Goal: Task Accomplishment & Management: Complete application form

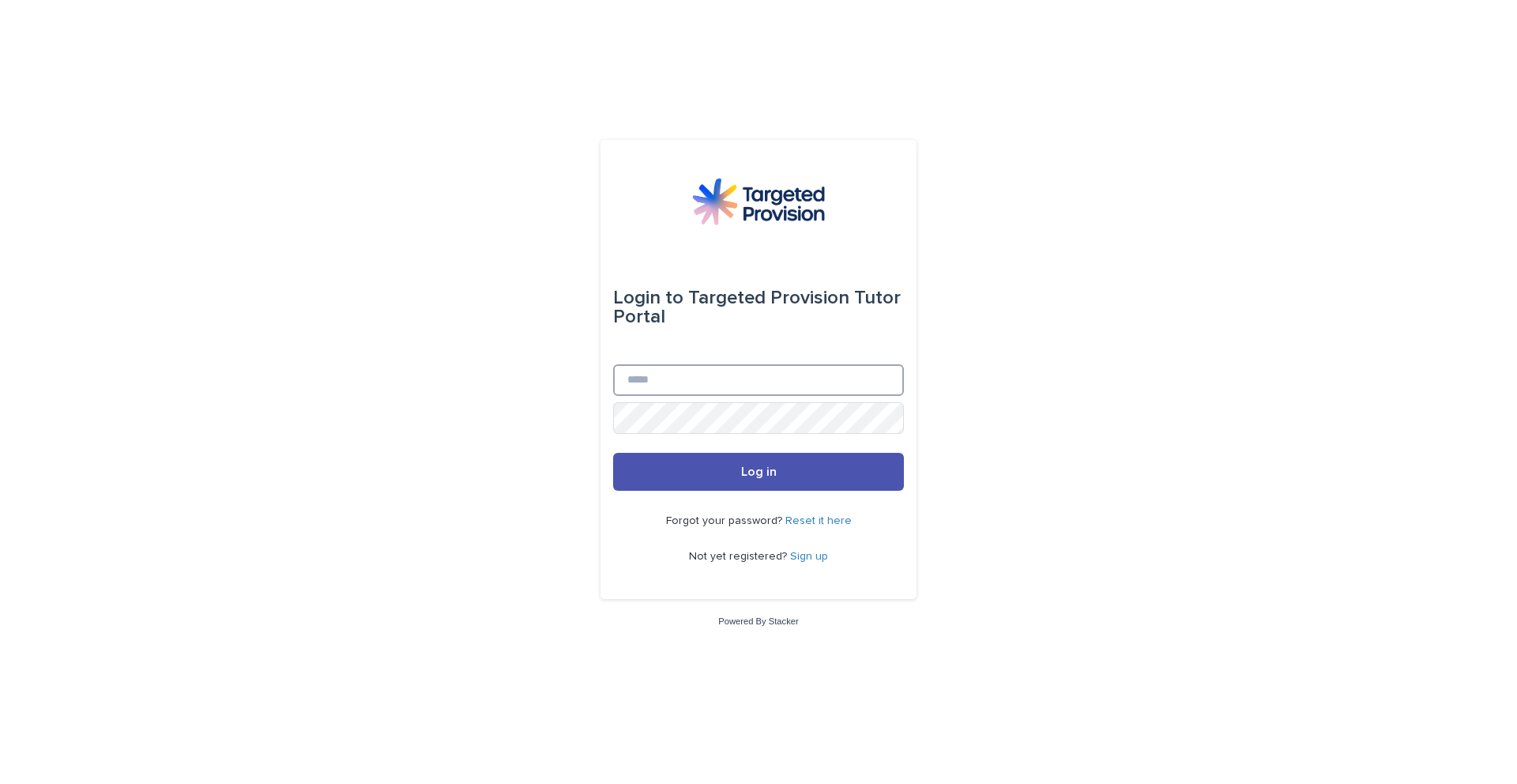
click at [661, 377] on input "Email" at bounding box center [758, 380] width 290 height 31
type input "**********"
click at [613, 452] on button "Log in" at bounding box center [758, 471] width 290 height 38
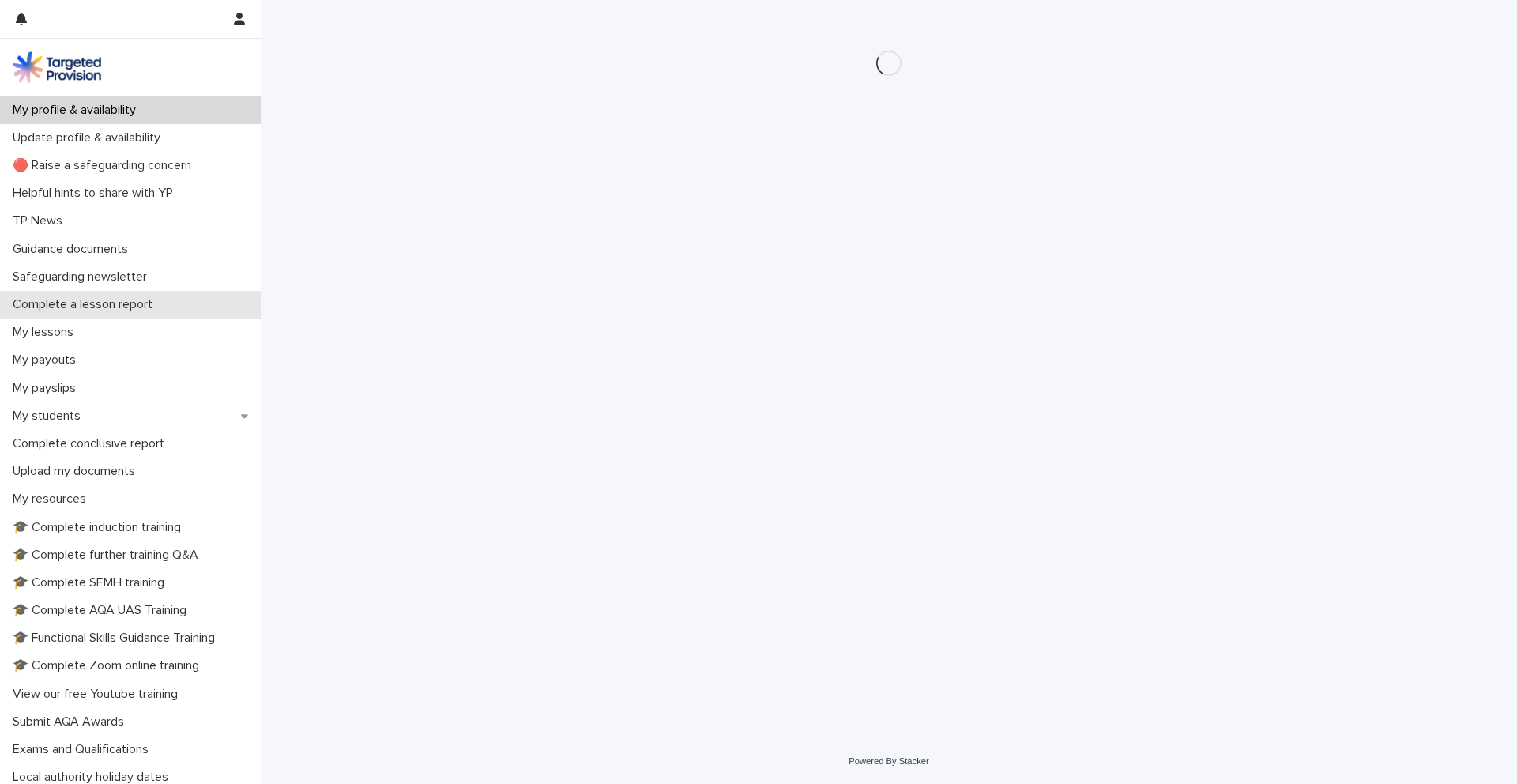
click at [69, 303] on p "Complete a lesson report" at bounding box center [86, 304] width 159 height 15
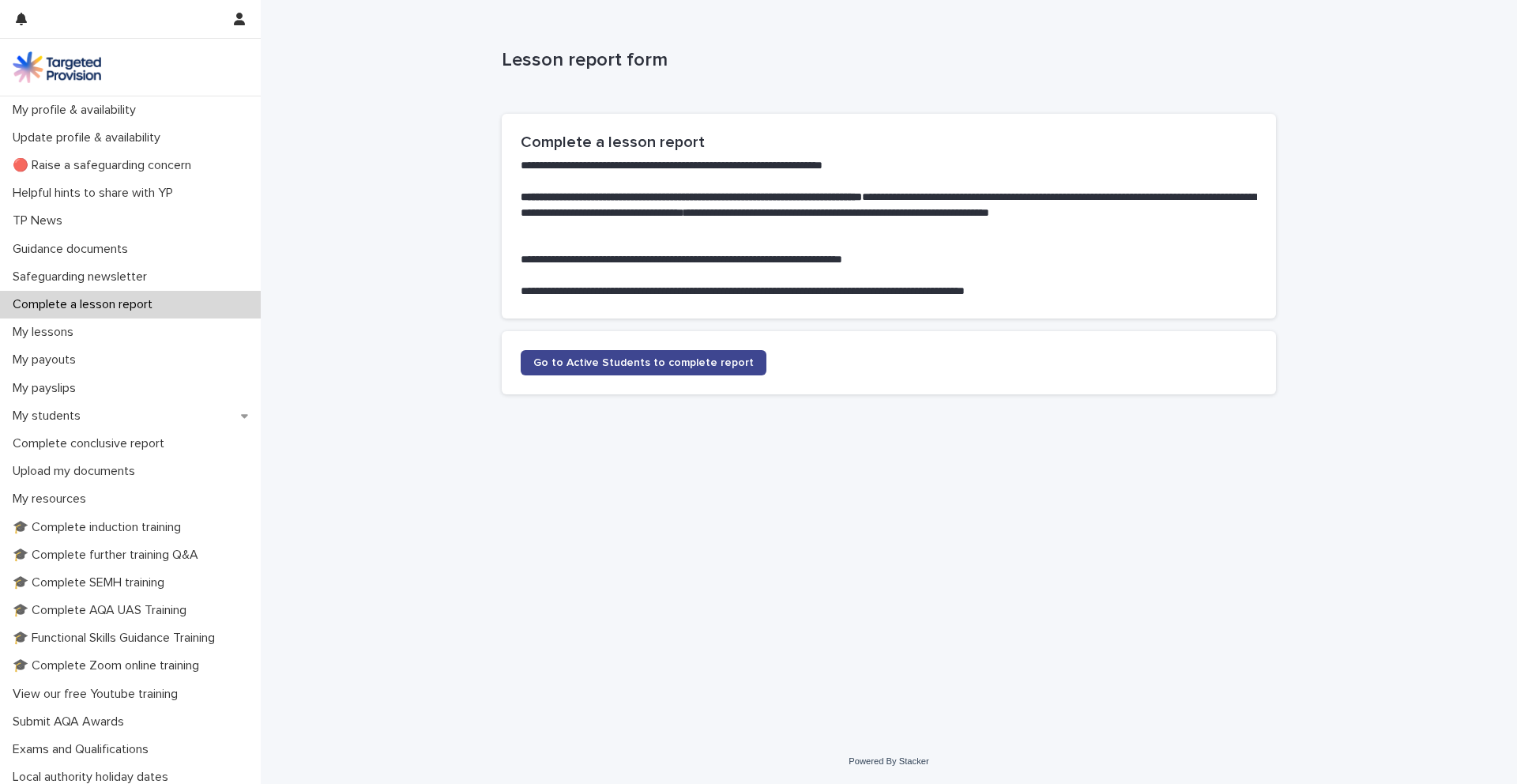
click at [612, 364] on span "Go to Active Students to complete report" at bounding box center [643, 362] width 220 height 11
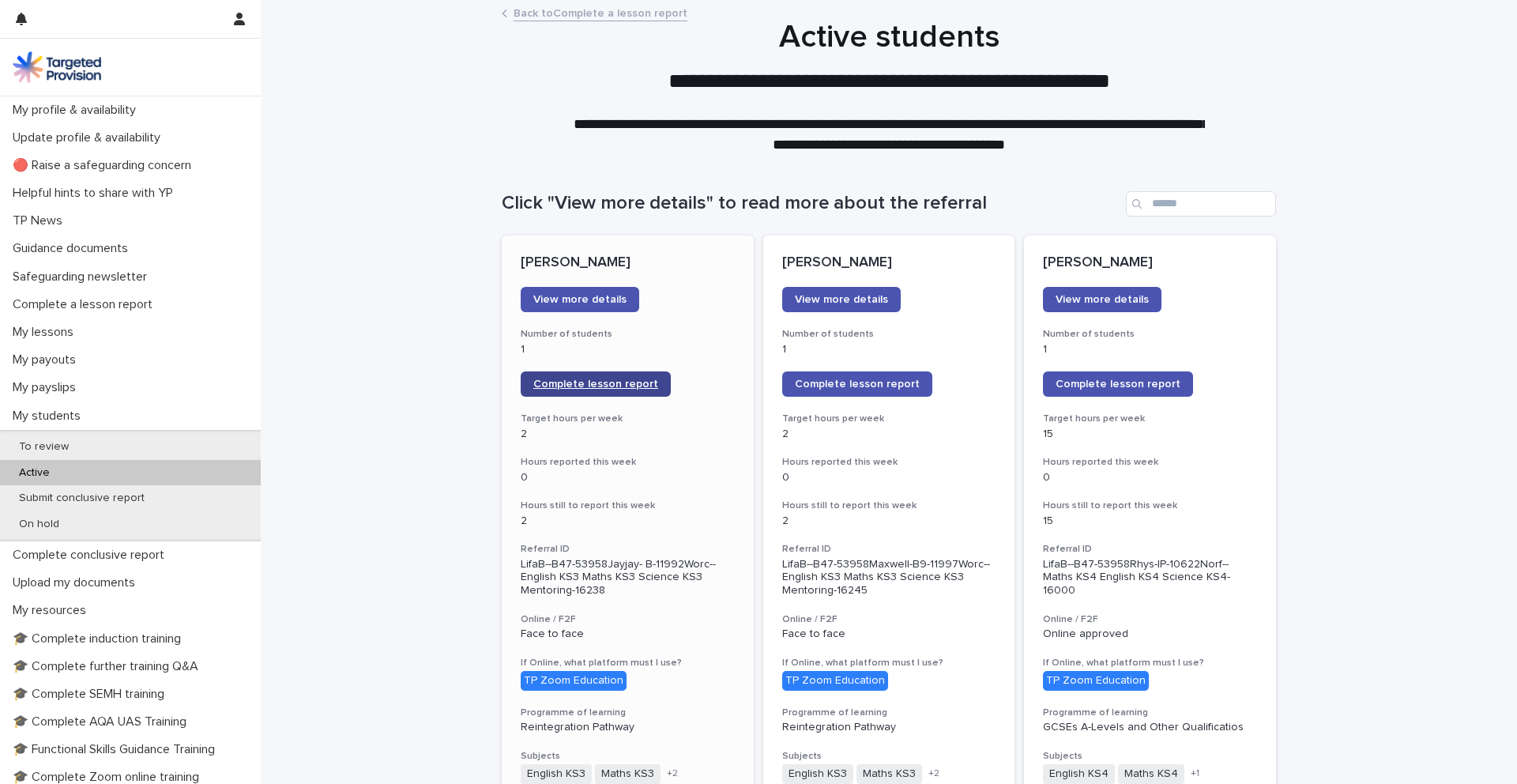
click at [552, 374] on link "Complete lesson report" at bounding box center [596, 383] width 150 height 26
click at [858, 376] on link "Complete lesson report" at bounding box center [857, 383] width 150 height 26
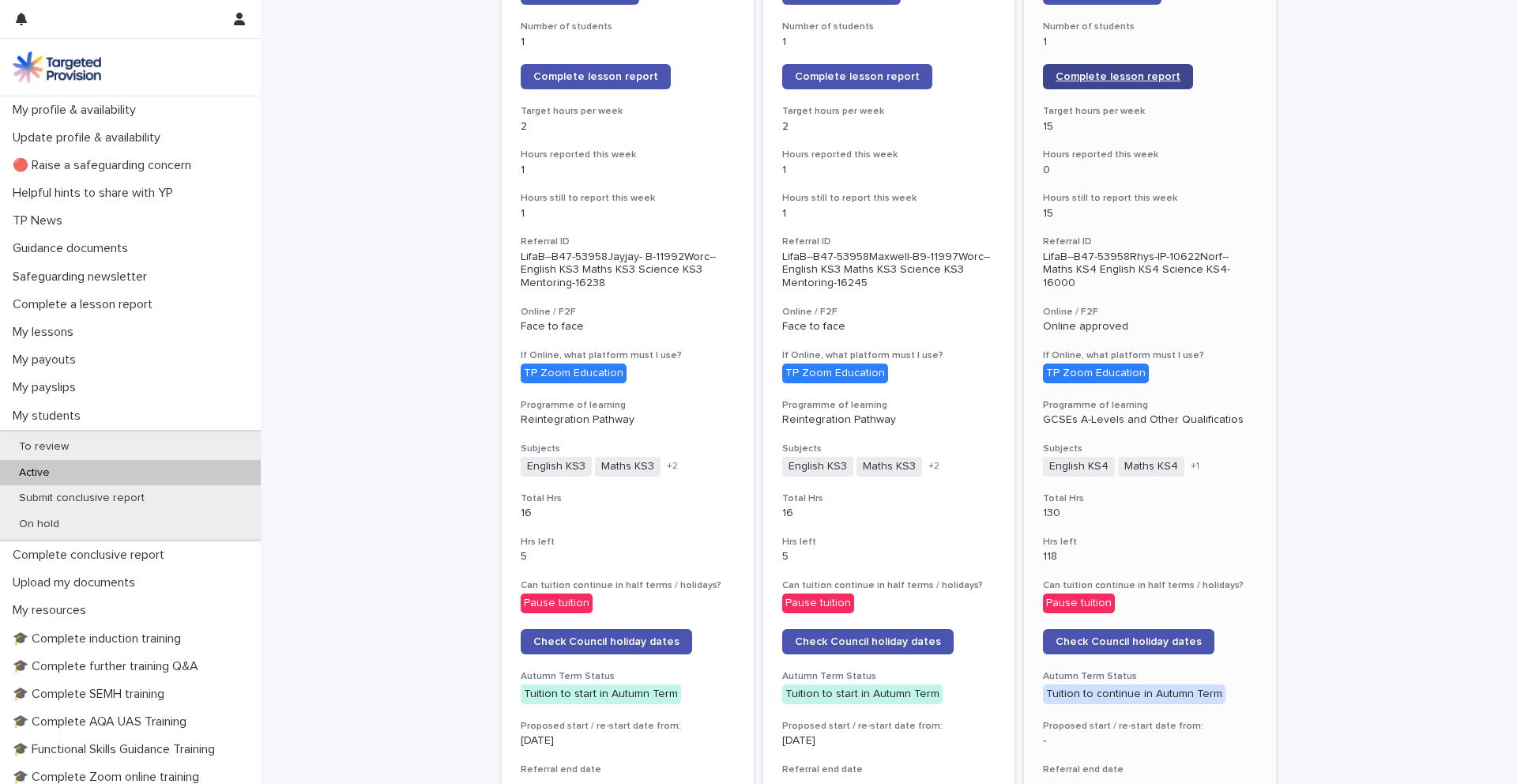
scroll to position [313, 0]
